Goal: Check status: Check status

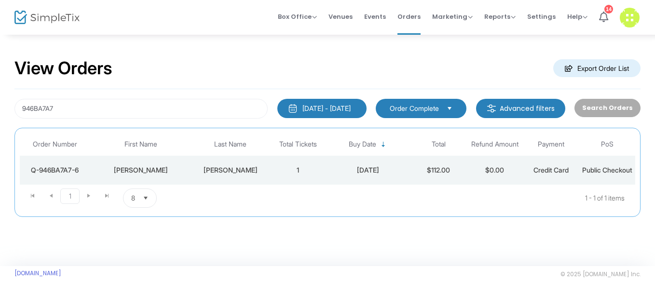
click at [318, 109] on div "25/9/2023 - 25/9/2025" at bounding box center [326, 109] width 48 height 10
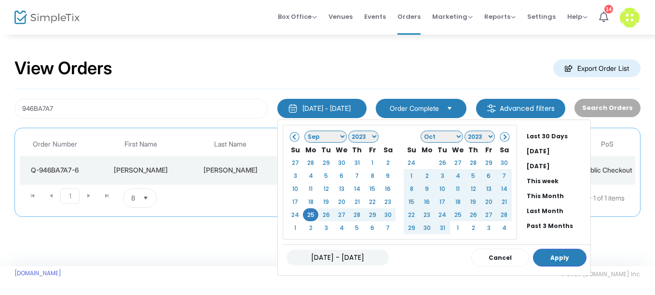
click at [353, 135] on select "1925 1926 1927 1928 1929 1930 1931 1932 1933 1934 1935 1936 1937 1938 1939 1940…" at bounding box center [363, 137] width 30 height 12
click at [529, 108] on m-button "Advanced filters" at bounding box center [520, 108] width 89 height 19
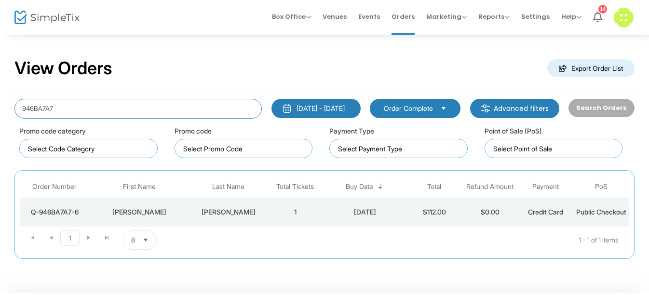
click at [87, 105] on input "946BA7A7" at bounding box center [137, 109] width 247 height 20
type input "9"
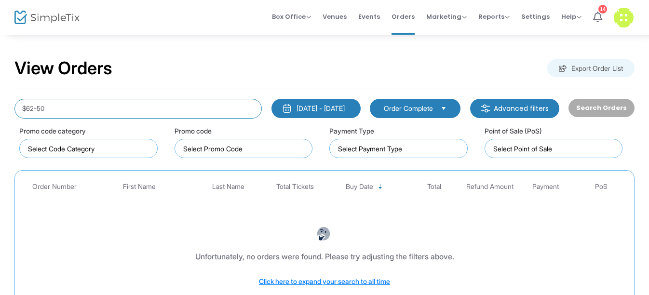
click at [163, 105] on input "$62-50" at bounding box center [137, 109] width 247 height 20
type input "$"
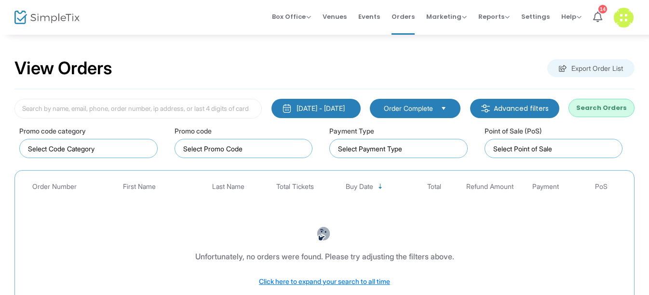
click at [537, 112] on m-button "Advanced filters" at bounding box center [514, 108] width 89 height 19
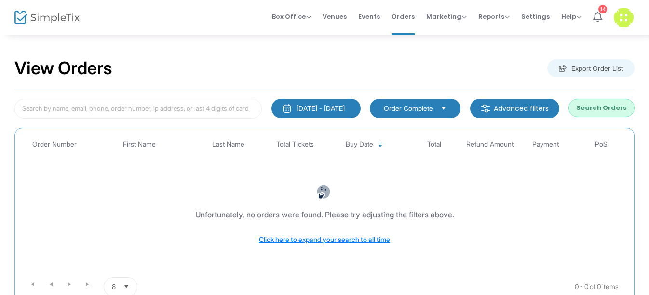
click at [320, 106] on div "25/9/2023 - 25/9/2025" at bounding box center [321, 109] width 48 height 10
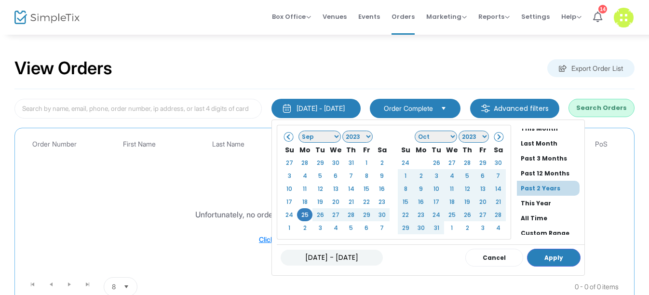
scroll to position [73, 0]
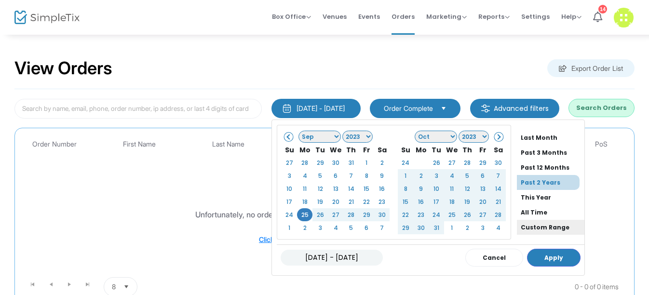
click at [517, 228] on li "Custom Range" at bounding box center [551, 227] width 68 height 15
click at [527, 228] on li "Custom Range" at bounding box center [551, 227] width 68 height 15
click at [523, 215] on li "All Time" at bounding box center [551, 212] width 68 height 15
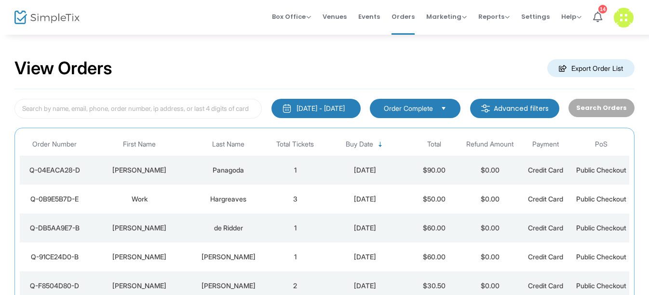
click at [535, 107] on m-button "Advanced filters" at bounding box center [514, 108] width 89 height 19
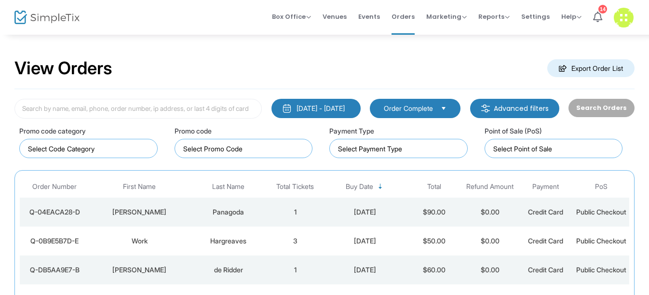
click at [337, 110] on div "[DATE] - [DATE]" at bounding box center [321, 109] width 48 height 10
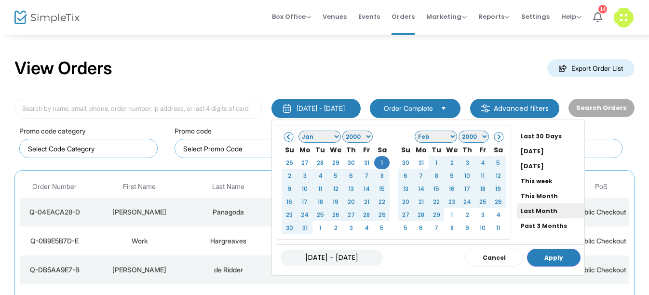
click at [535, 206] on li "Last Month" at bounding box center [551, 211] width 68 height 15
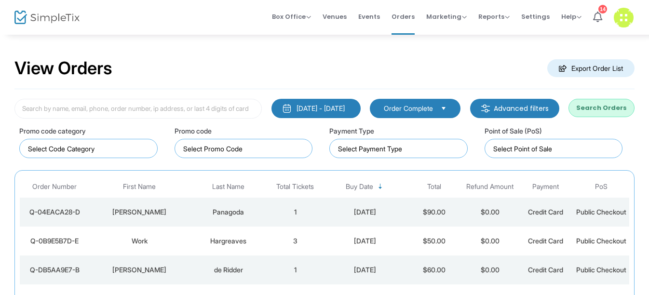
click at [595, 110] on button "Search Orders" at bounding box center [602, 108] width 66 height 18
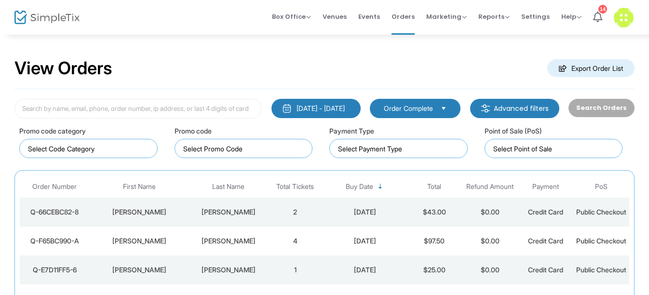
click at [544, 106] on m-button "Advanced filters" at bounding box center [514, 108] width 89 height 19
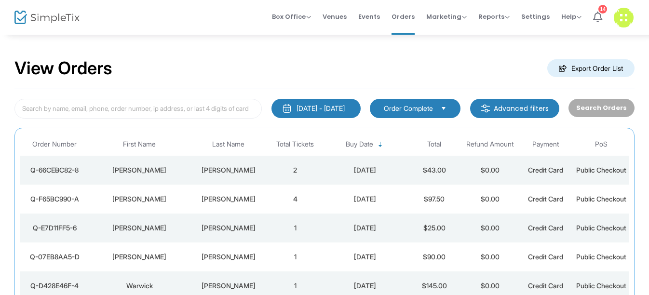
click at [529, 112] on m-button "Advanced filters" at bounding box center [514, 108] width 89 height 19
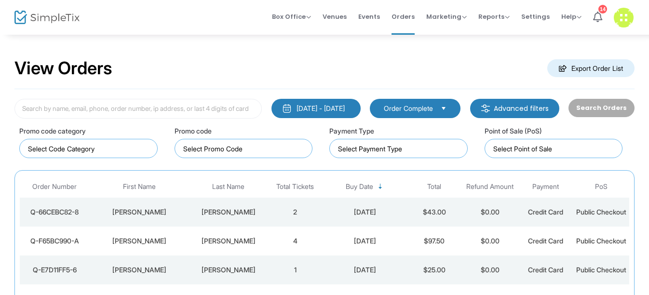
click at [298, 107] on div "[DATE] - [DATE]" at bounding box center [321, 109] width 48 height 10
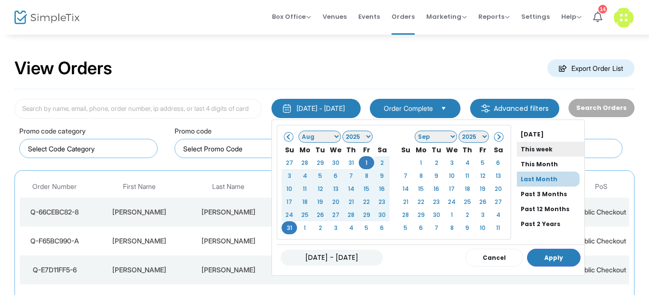
scroll to position [48, 0]
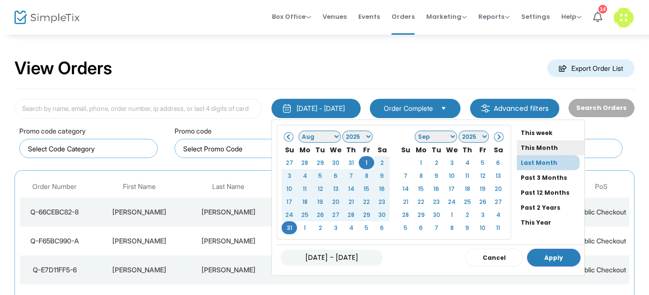
click at [534, 146] on li "This Month" at bounding box center [551, 147] width 68 height 15
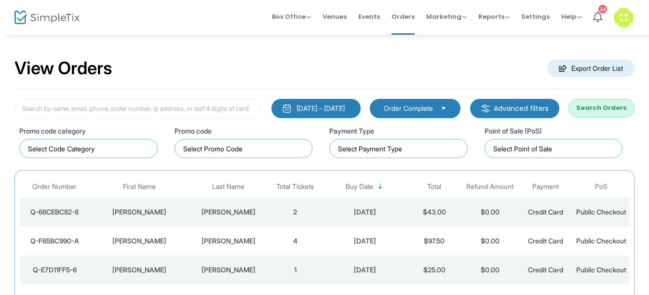
click at [598, 107] on button "Search Orders" at bounding box center [602, 108] width 66 height 18
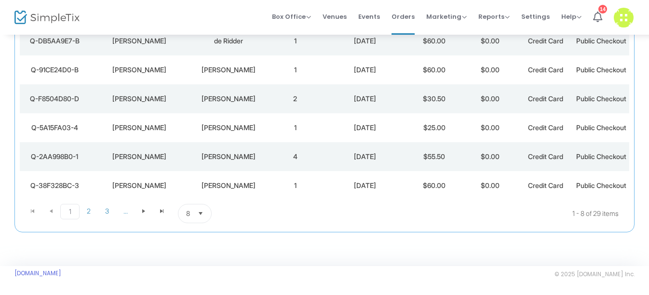
scroll to position [306, 0]
click at [145, 215] on span "Go to the next page" at bounding box center [144, 211] width 8 height 8
click at [301, 84] on td "3" at bounding box center [295, 98] width 55 height 29
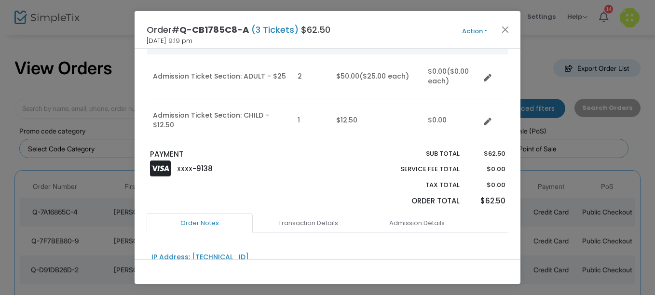
scroll to position [145, 0]
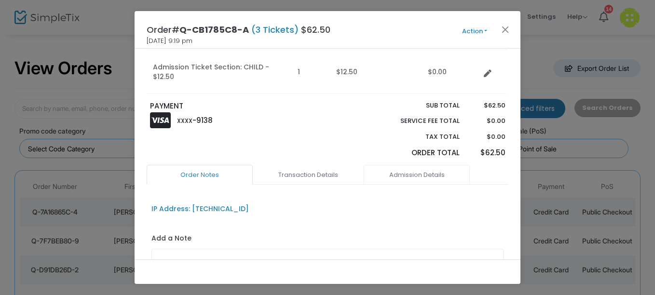
click at [419, 174] on link "Admission Details" at bounding box center [417, 175] width 106 height 20
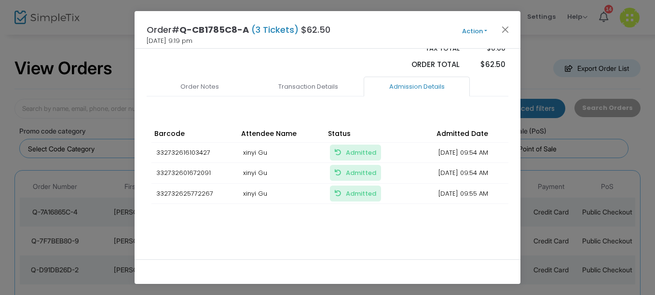
scroll to position [233, 0]
click at [212, 88] on link "Order Notes" at bounding box center [200, 86] width 106 height 20
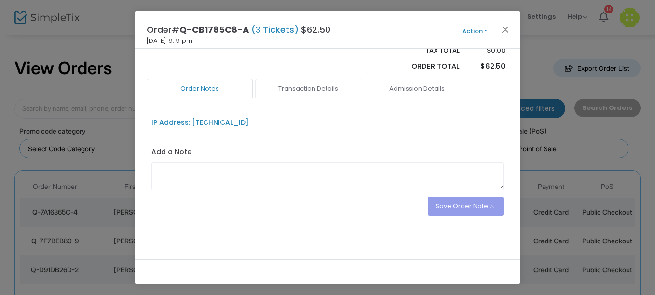
click at [288, 87] on link "Transaction Details" at bounding box center [308, 89] width 106 height 20
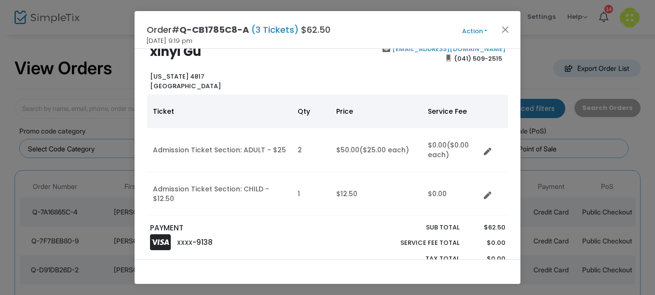
scroll to position [0, 0]
